Goal: Transaction & Acquisition: Subscribe to service/newsletter

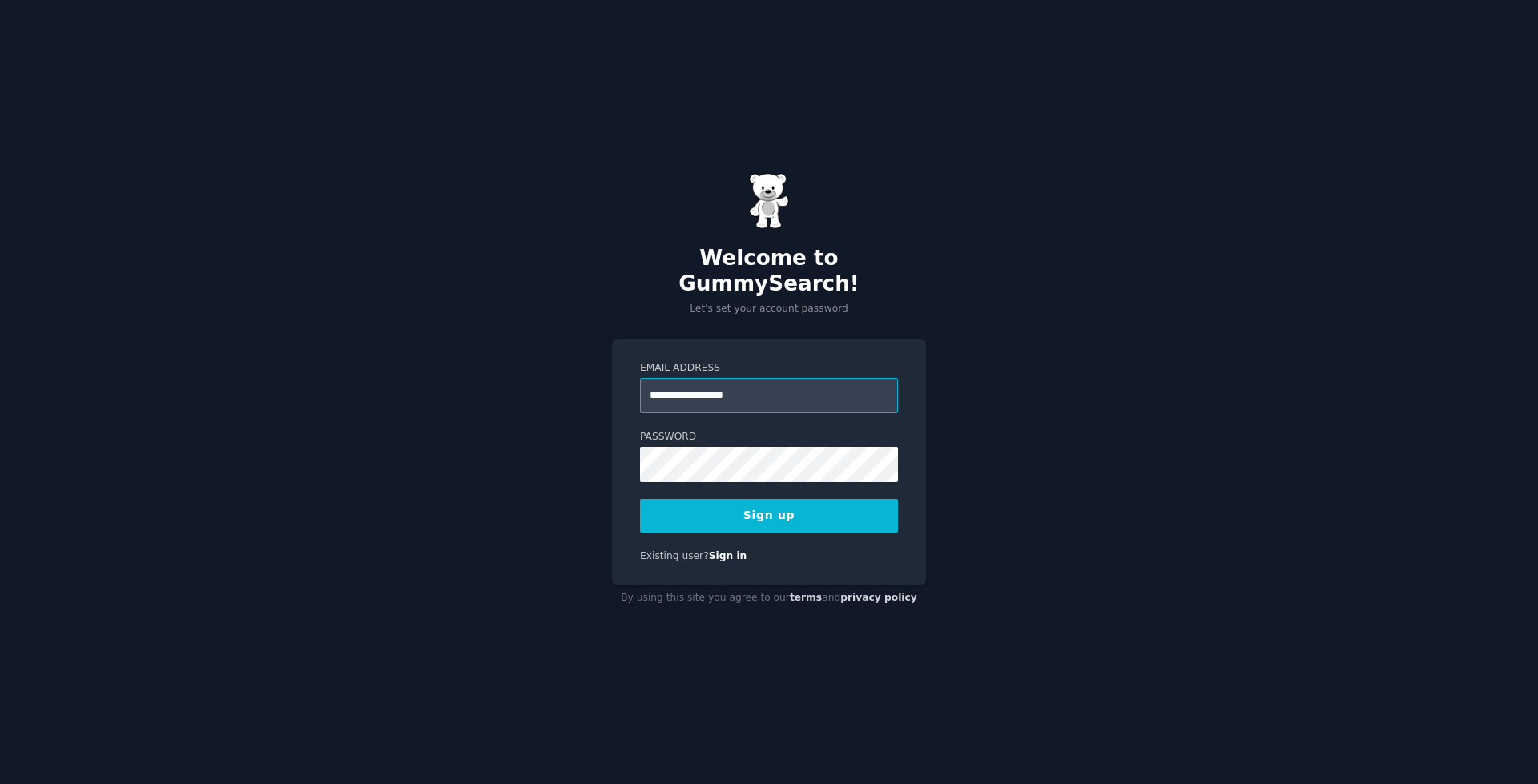
type input "**********"
click at [640, 499] on button "Sign up" at bounding box center [769, 515] width 258 height 33
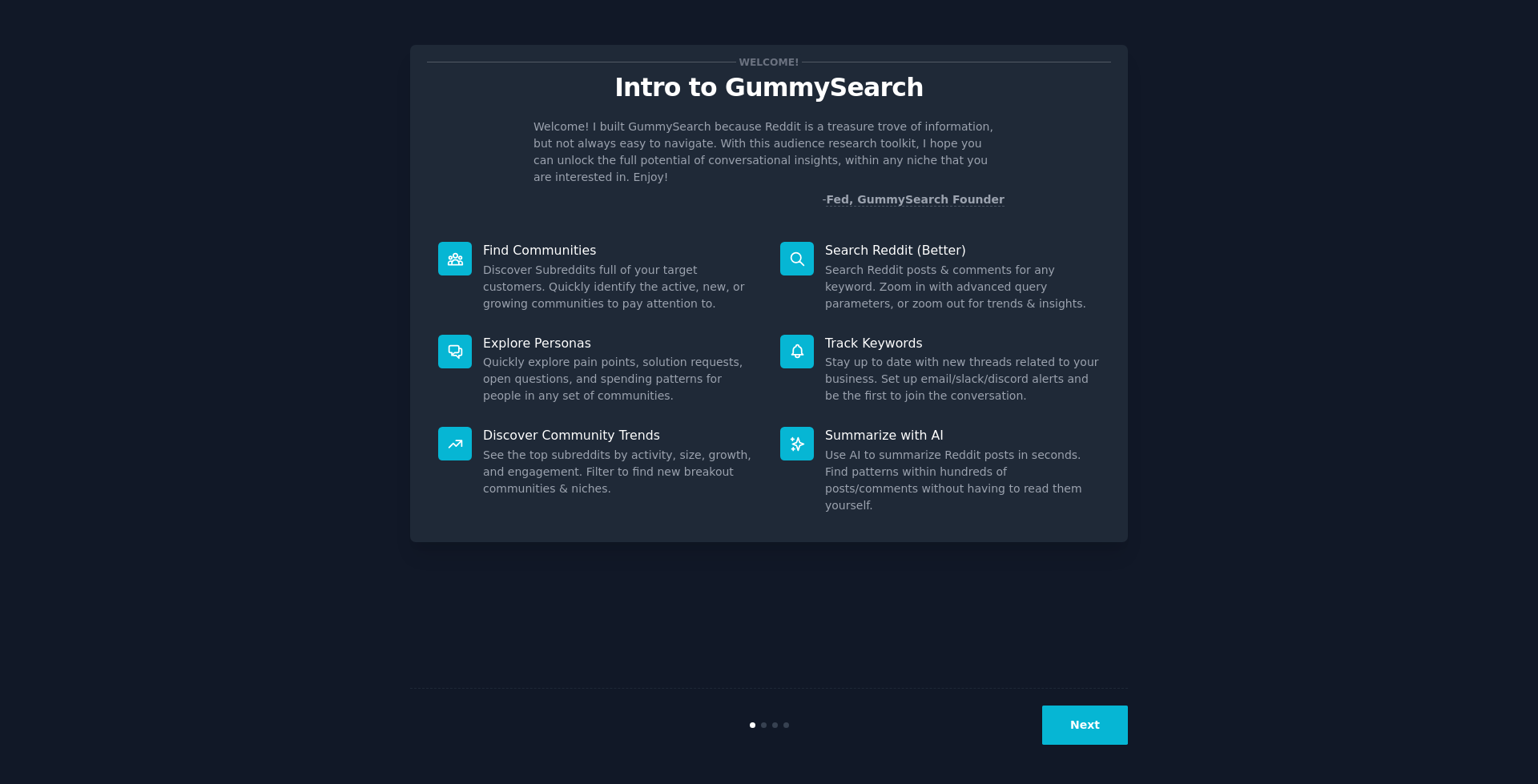
click at [1090, 729] on button "Next" at bounding box center [1084, 724] width 86 height 39
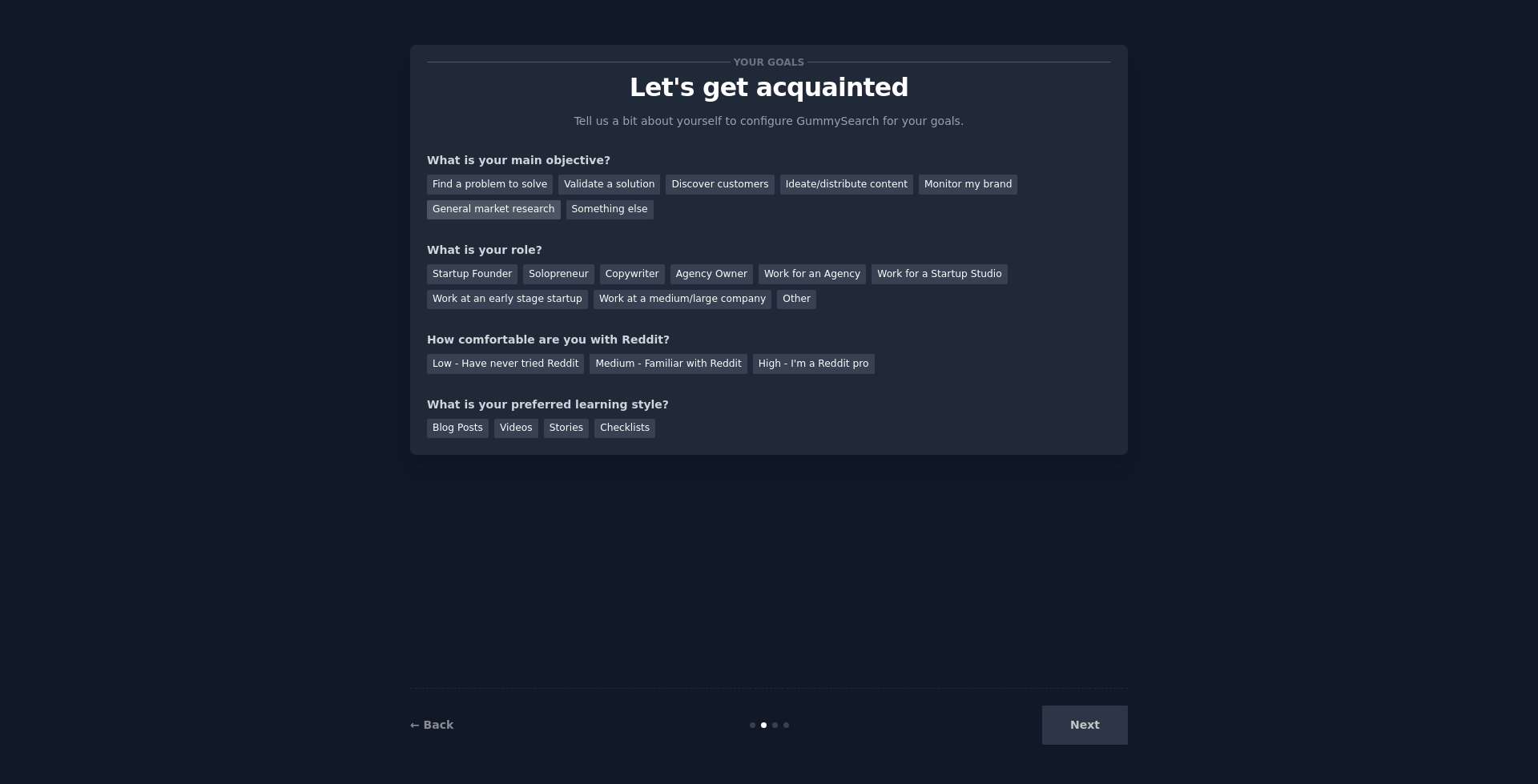
click at [561, 200] on div "General market research" at bounding box center [494, 210] width 134 height 20
click at [588, 290] on div "Work at an early stage startup" at bounding box center [507, 300] width 161 height 20
click at [610, 367] on div "Medium - Familiar with Reddit" at bounding box center [668, 364] width 157 height 20
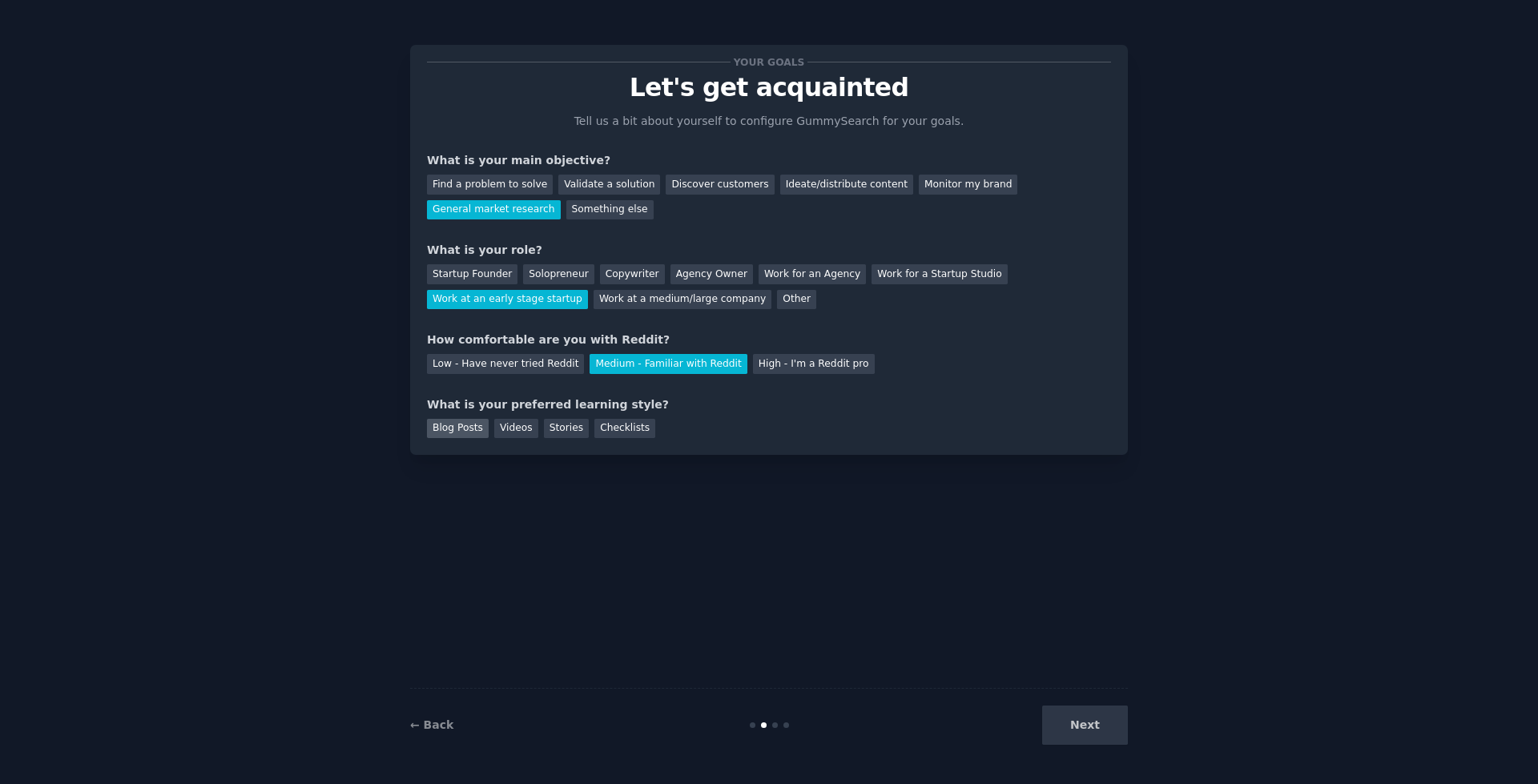
click at [463, 425] on div "Blog Posts" at bounding box center [457, 428] width 62 height 20
click at [1064, 734] on button "Next" at bounding box center [1084, 724] width 86 height 39
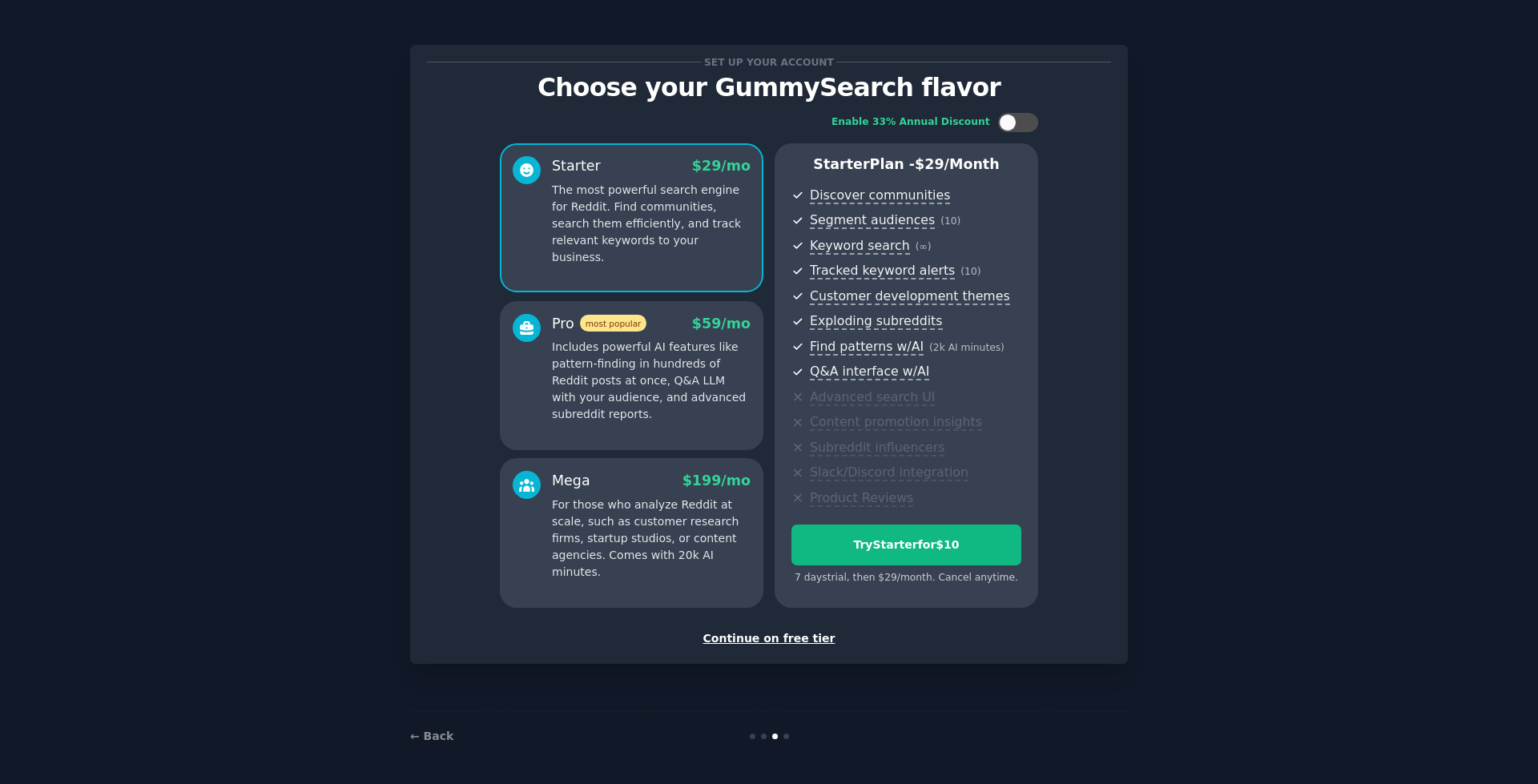
click at [805, 642] on div "Continue on free tier" at bounding box center [768, 638] width 684 height 17
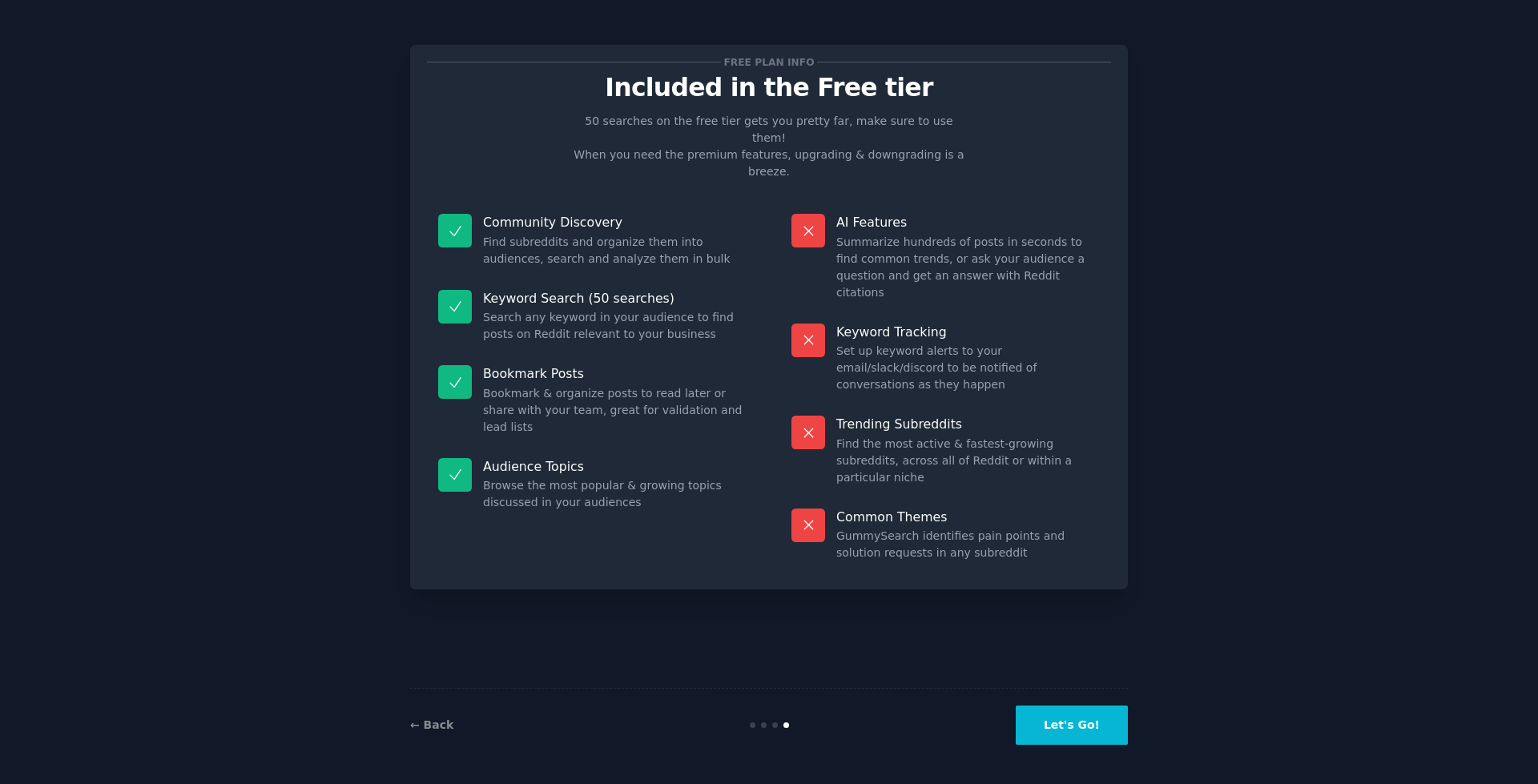
click at [1071, 722] on button "Let's Go!" at bounding box center [1072, 724] width 112 height 39
